Goal: Navigation & Orientation: Find specific page/section

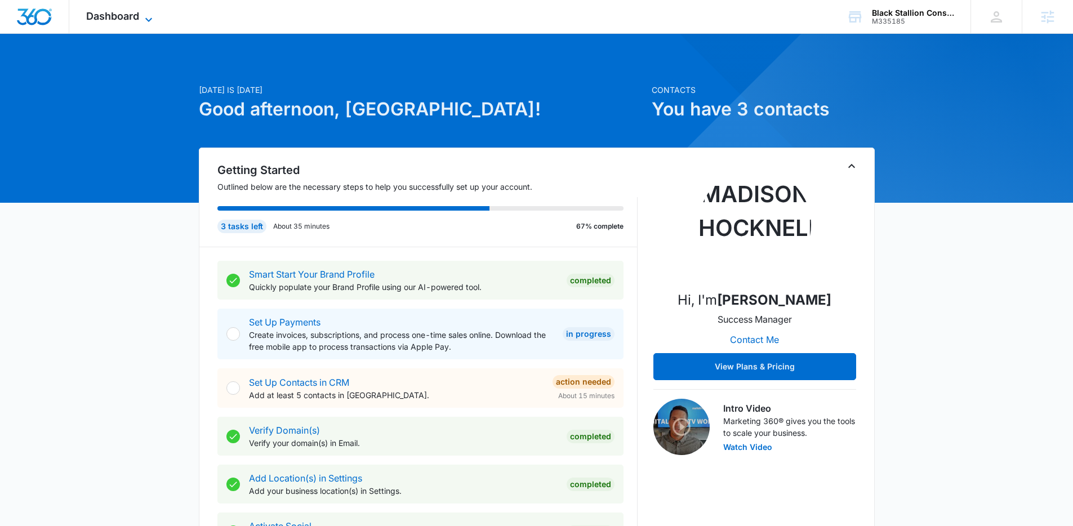
click at [105, 12] on span "Dashboard" at bounding box center [112, 16] width 53 height 12
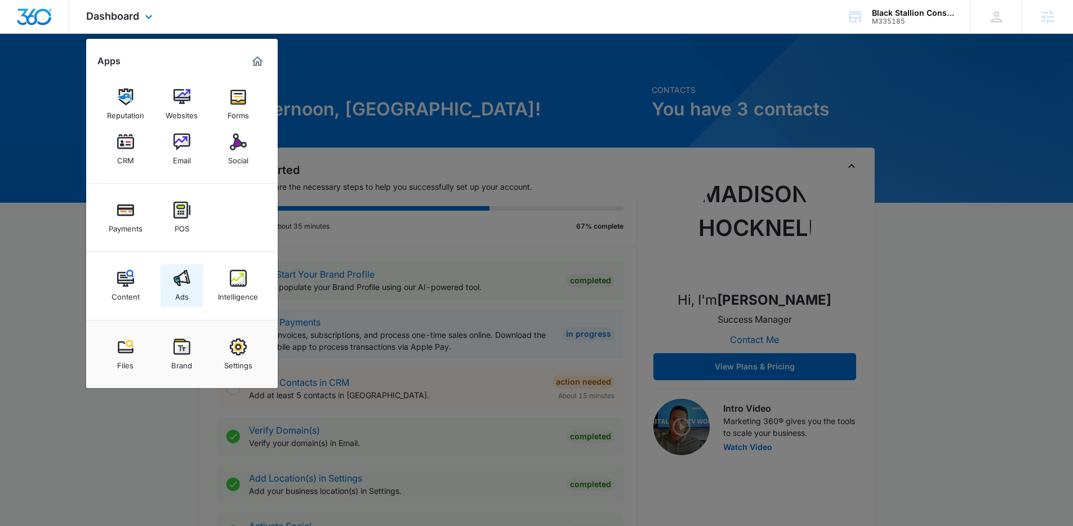
click at [180, 293] on div "Ads" at bounding box center [182, 294] width 14 height 15
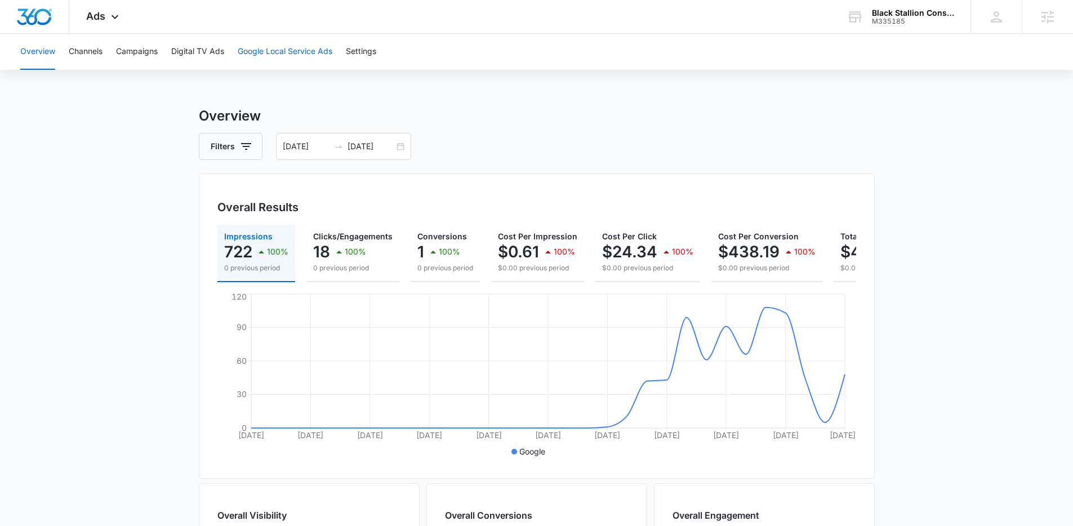
click at [273, 52] on button "Google Local Service Ads" at bounding box center [285, 52] width 95 height 36
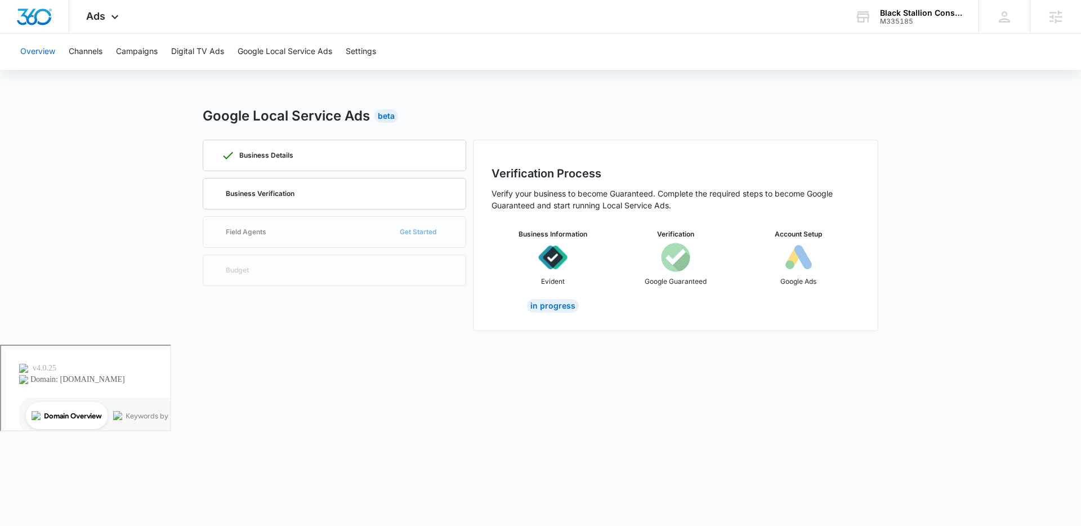
click at [39, 54] on button "Overview" at bounding box center [37, 52] width 35 height 36
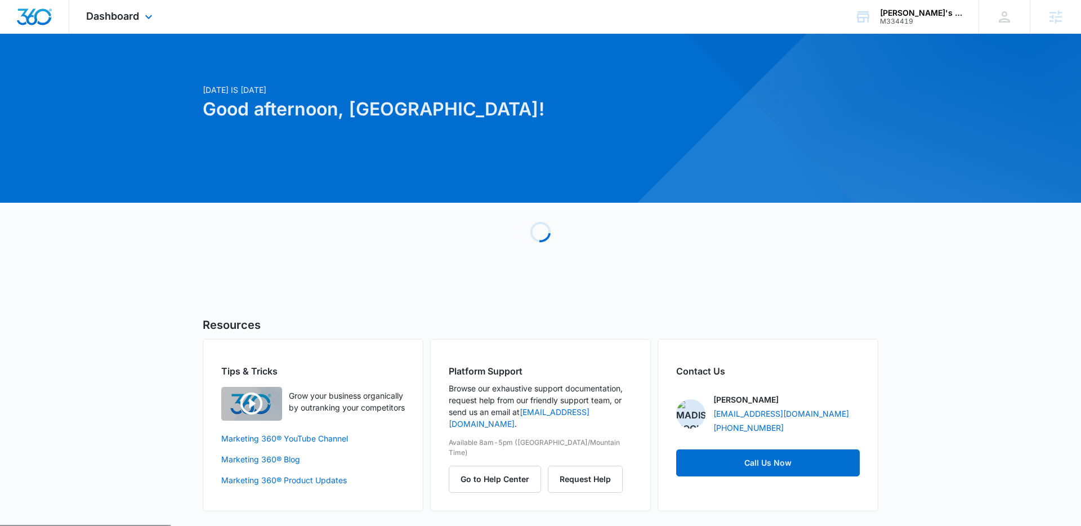
click at [114, 27] on div "Dashboard Apps Reputation Forms CRM Email Social Payments POS Content Ads Intel…" at bounding box center [120, 16] width 103 height 33
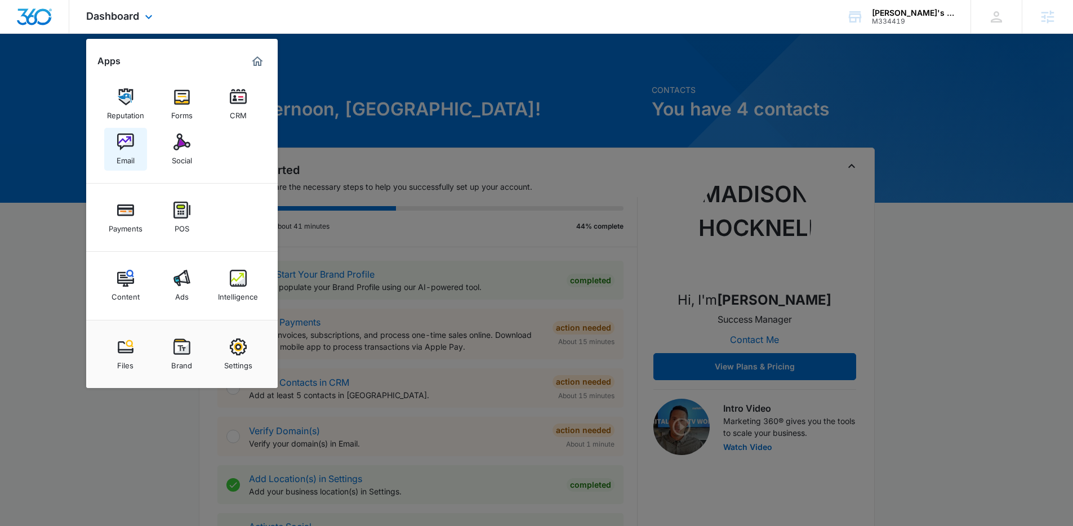
click at [135, 162] on link "Email" at bounding box center [125, 149] width 43 height 43
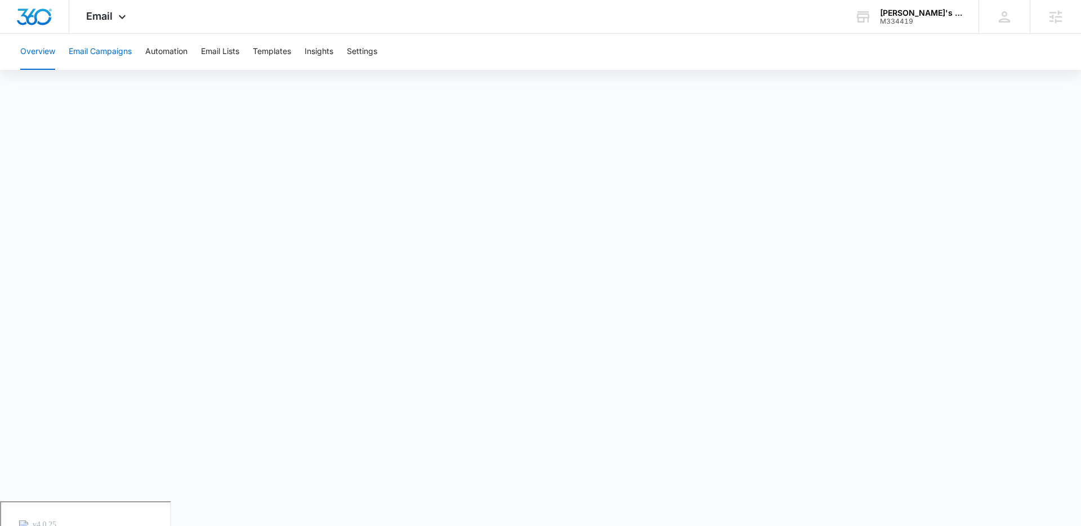
click at [117, 57] on button "Email Campaigns" at bounding box center [100, 52] width 63 height 36
click at [113, 56] on button "Email Campaigns" at bounding box center [100, 52] width 63 height 36
click at [109, 15] on span "Email" at bounding box center [99, 16] width 26 height 12
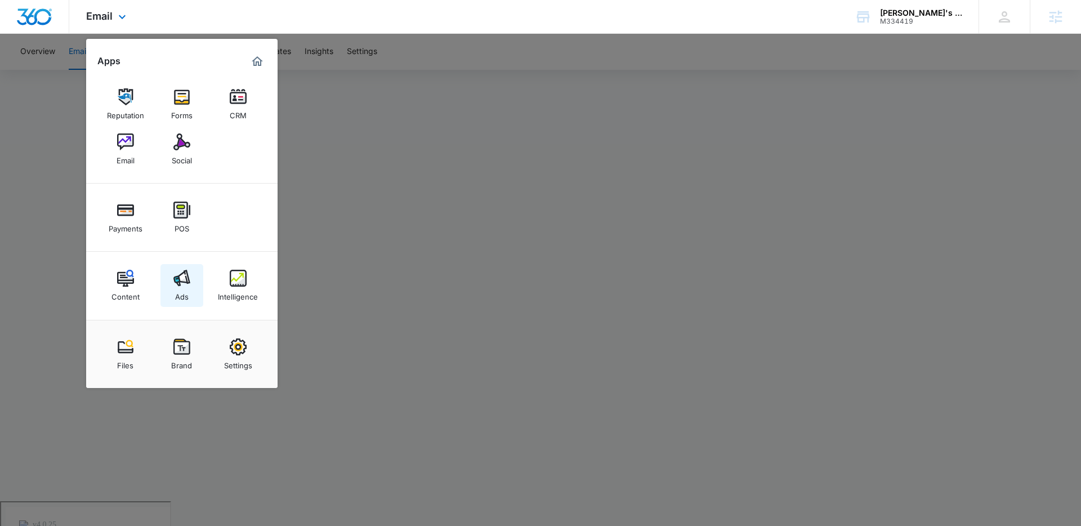
click at [178, 288] on div "Ads" at bounding box center [182, 294] width 14 height 15
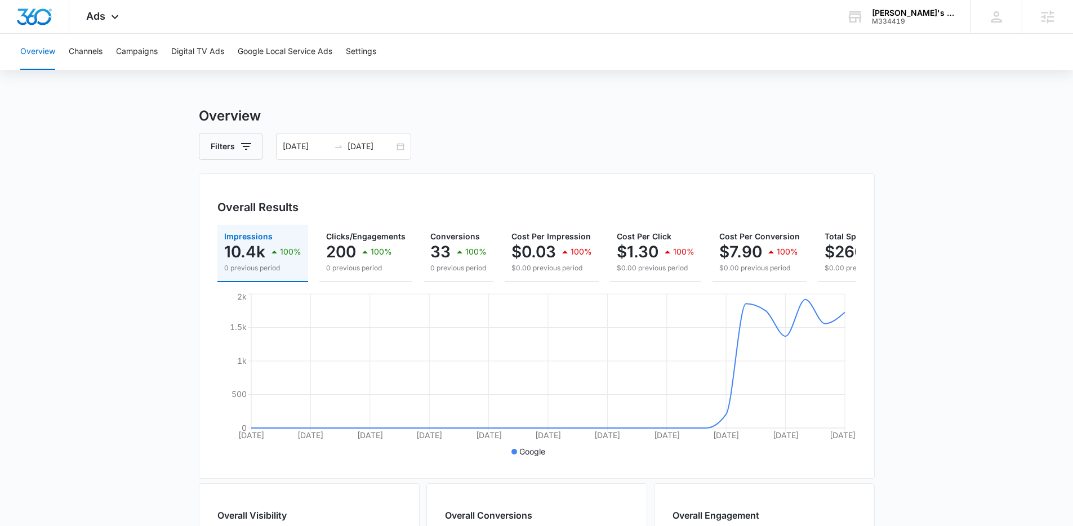
click at [152, 290] on main "Overview Filters [DATE] [DATE] Overall Results Impressions 10.4k 100% 0 previou…" at bounding box center [536, 510] width 1073 height 809
